Goal: Information Seeking & Learning: Learn about a topic

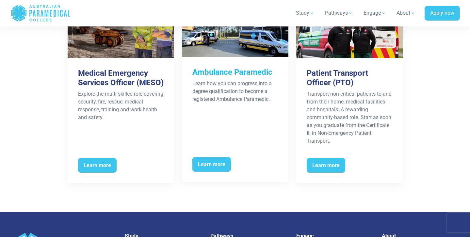
scroll to position [1350, 0]
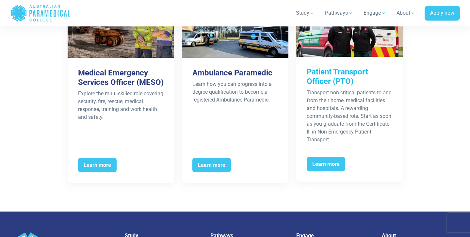
click at [316, 97] on div "Transport non-critical patients to and from their home, medical facilities and …" at bounding box center [350, 116] width 86 height 55
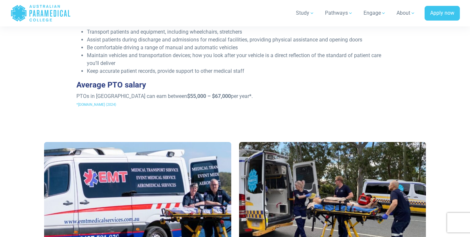
scroll to position [269, 0]
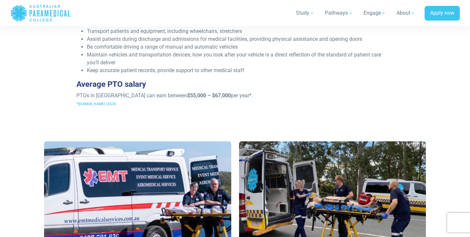
click at [87, 105] on span "*[DOMAIN_NAME] (2024)" at bounding box center [96, 104] width 40 height 4
